Goal: Information Seeking & Learning: Learn about a topic

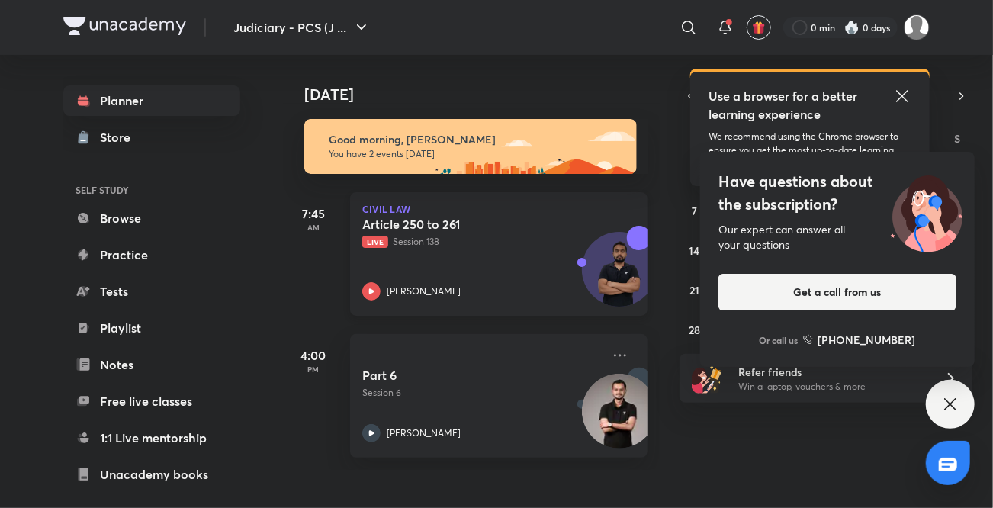
click at [367, 285] on icon at bounding box center [371, 291] width 18 height 18
